Goal: Information Seeking & Learning: Learn about a topic

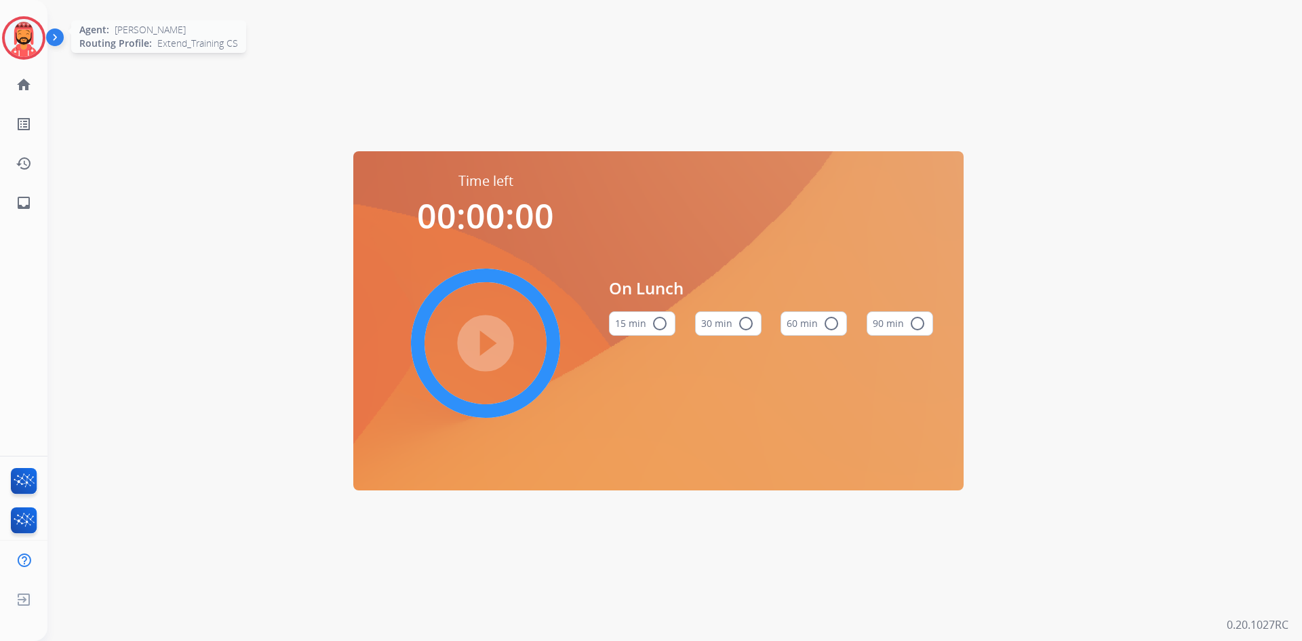
click at [25, 35] on img at bounding box center [24, 38] width 38 height 38
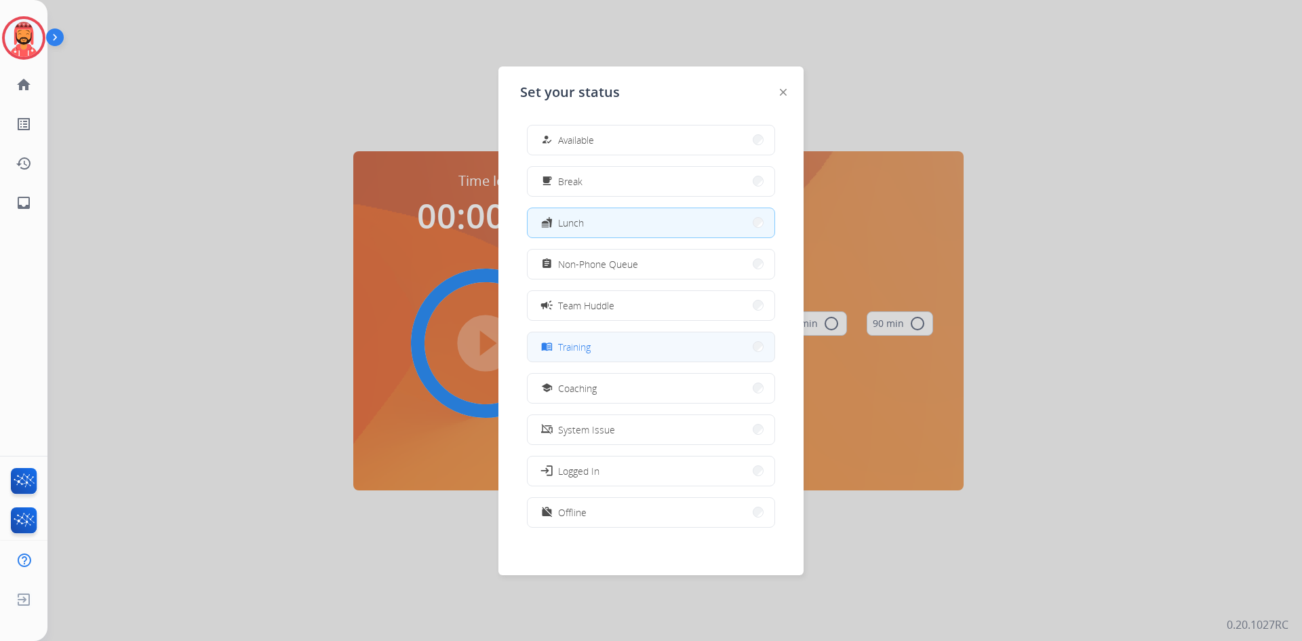
click at [596, 341] on button "menu_book Training" at bounding box center [651, 346] width 247 height 29
